Goal: Transaction & Acquisition: Download file/media

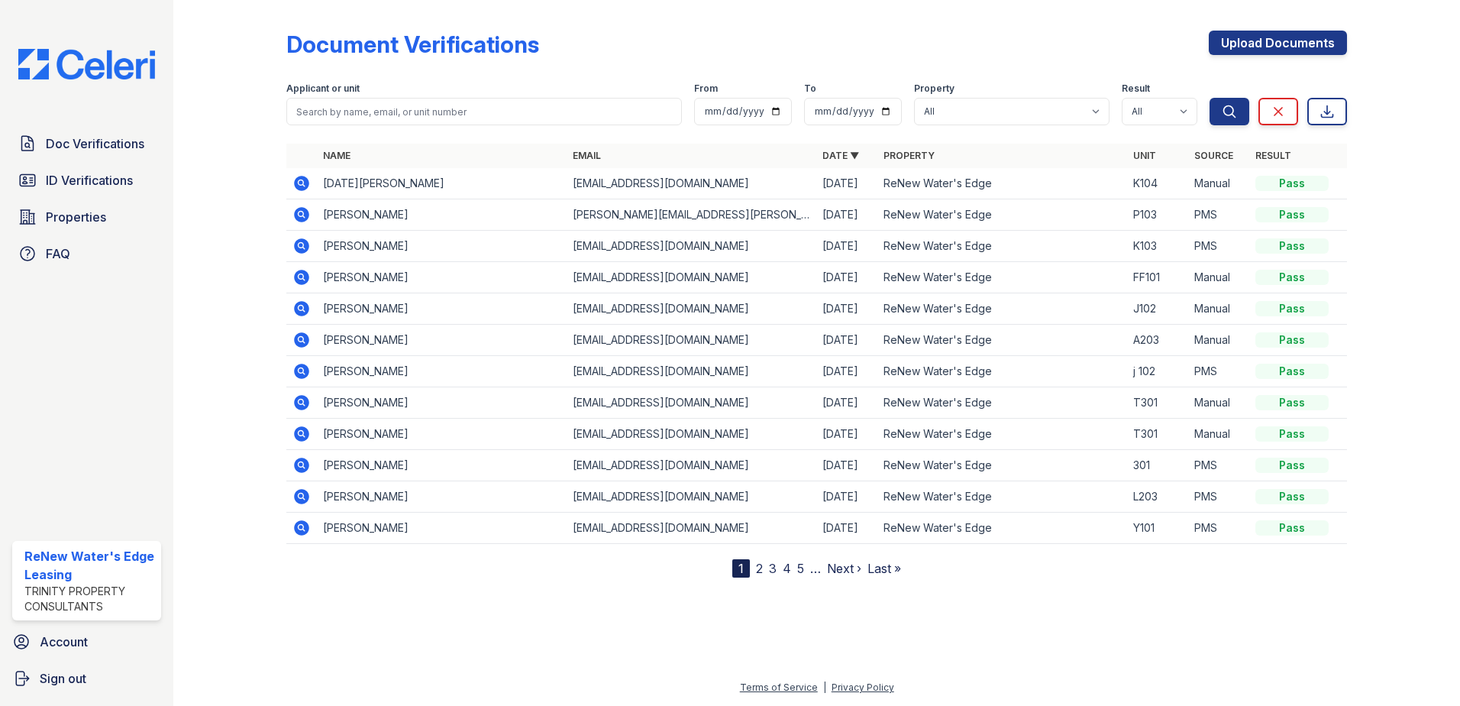
click at [302, 278] on icon at bounding box center [301, 276] width 4 height 4
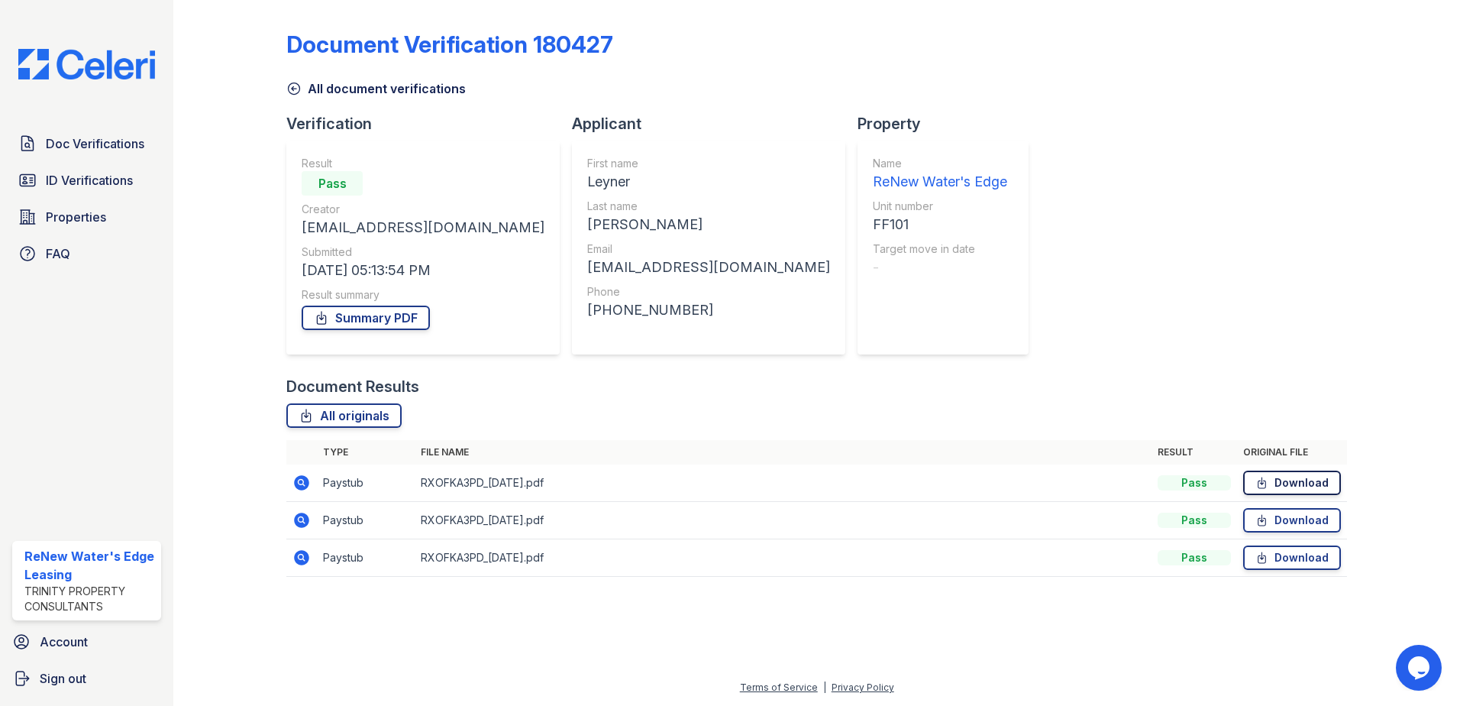
click at [1280, 486] on link "Download" at bounding box center [1292, 482] width 98 height 24
click at [74, 134] on link "Doc Verifications" at bounding box center [86, 143] width 149 height 31
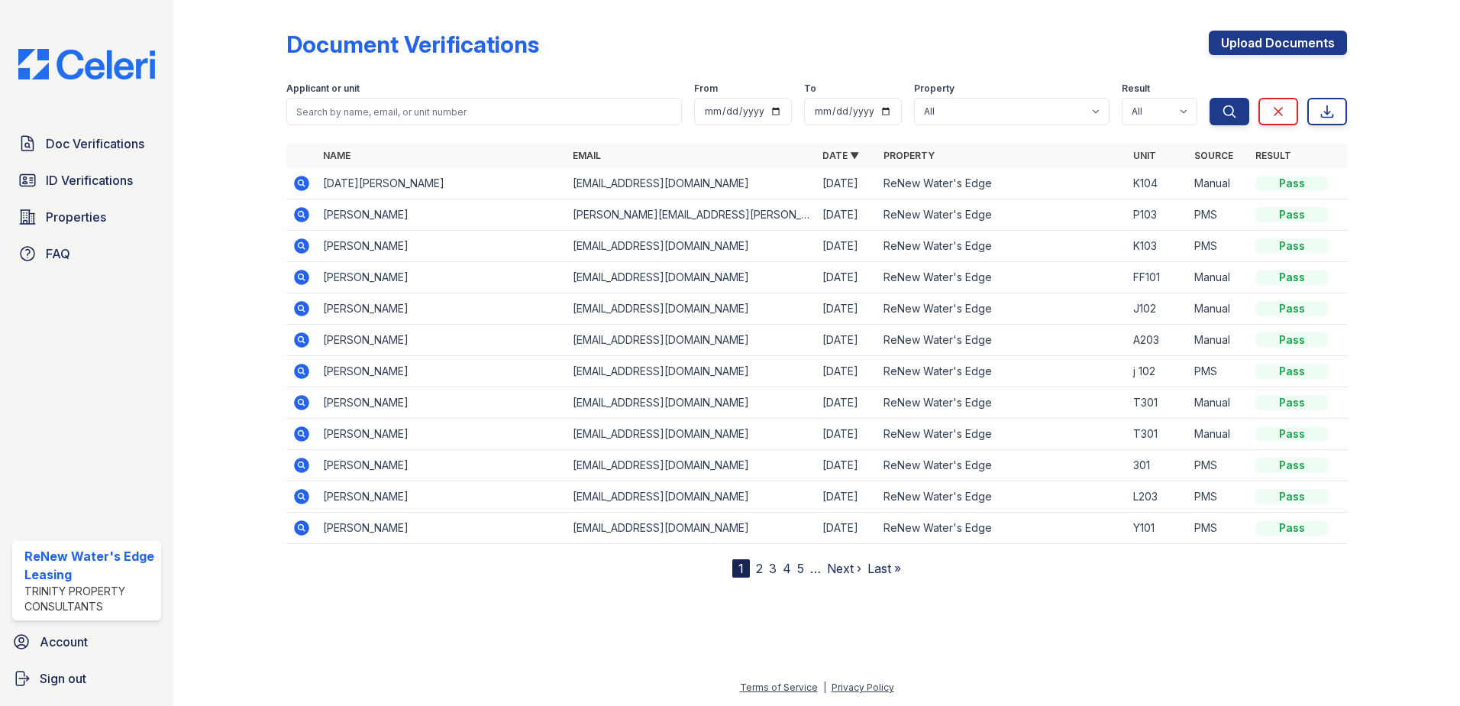
click at [300, 179] on icon at bounding box center [301, 183] width 18 height 18
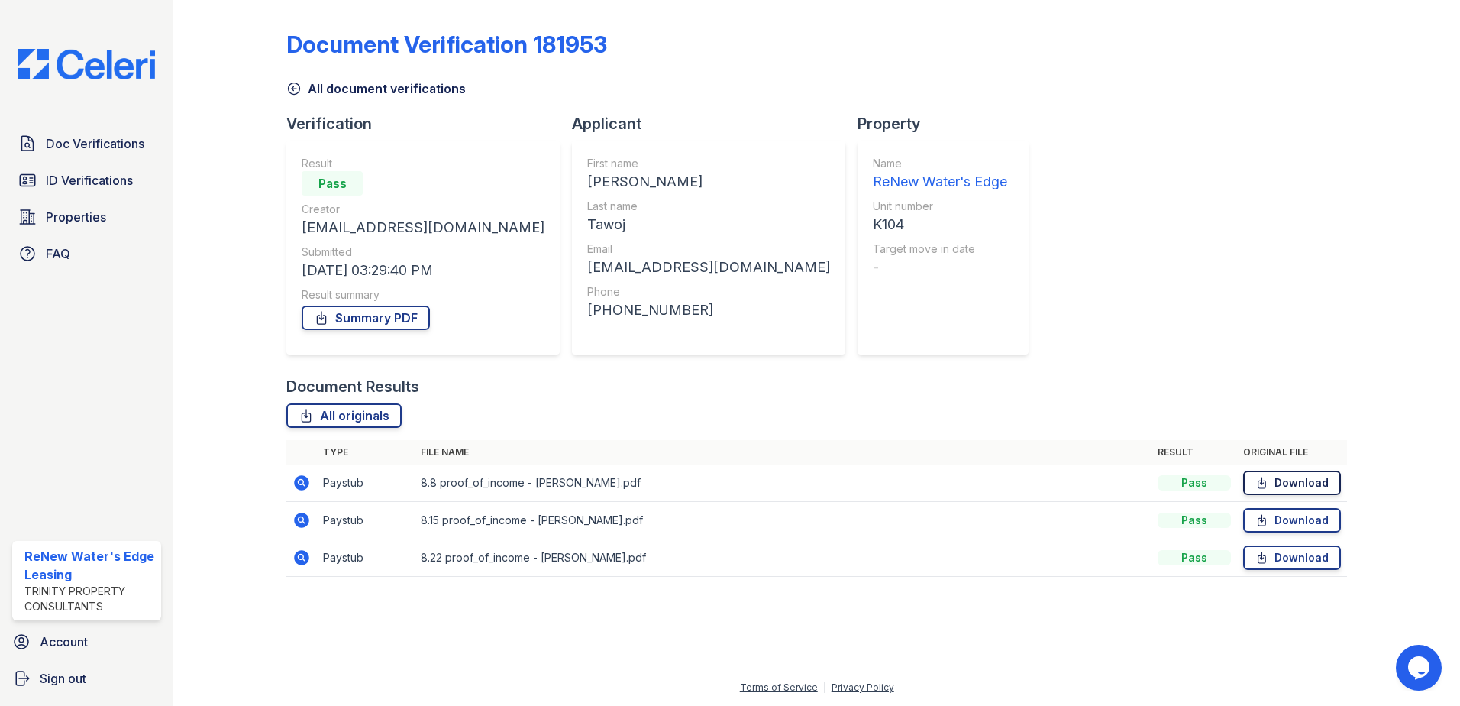
click at [1286, 482] on link "Download" at bounding box center [1292, 482] width 98 height 24
